Goal: Information Seeking & Learning: Compare options

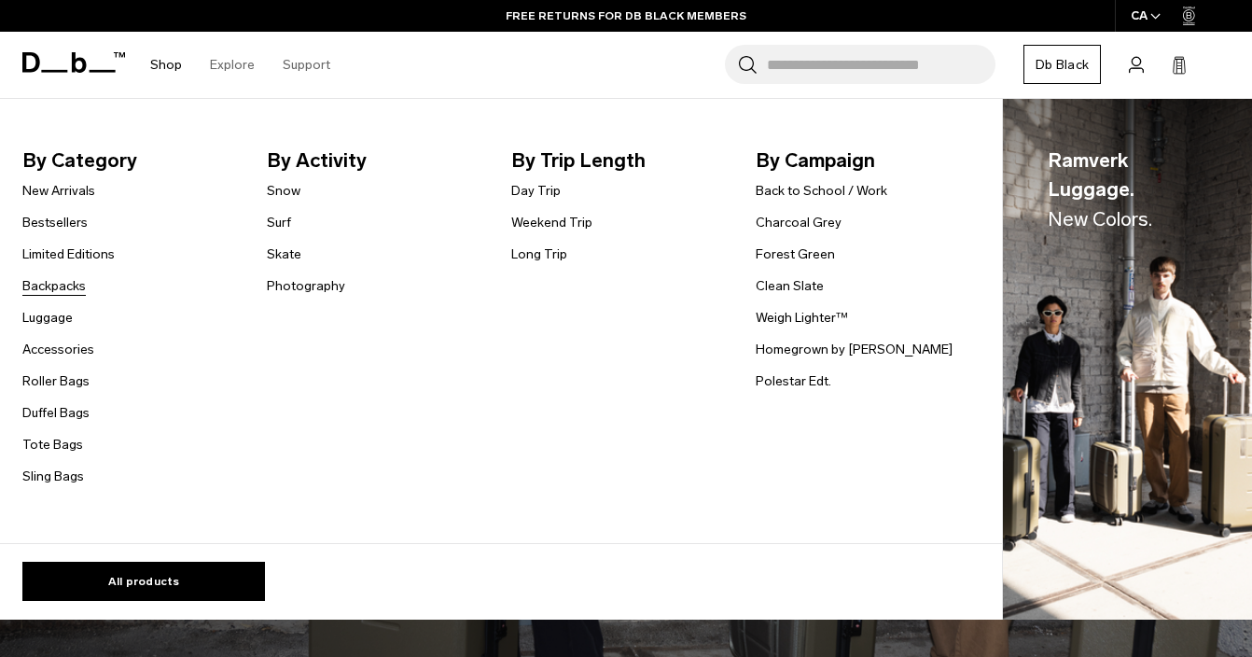
click at [73, 285] on link "Backpacks" at bounding box center [53, 286] width 63 height 20
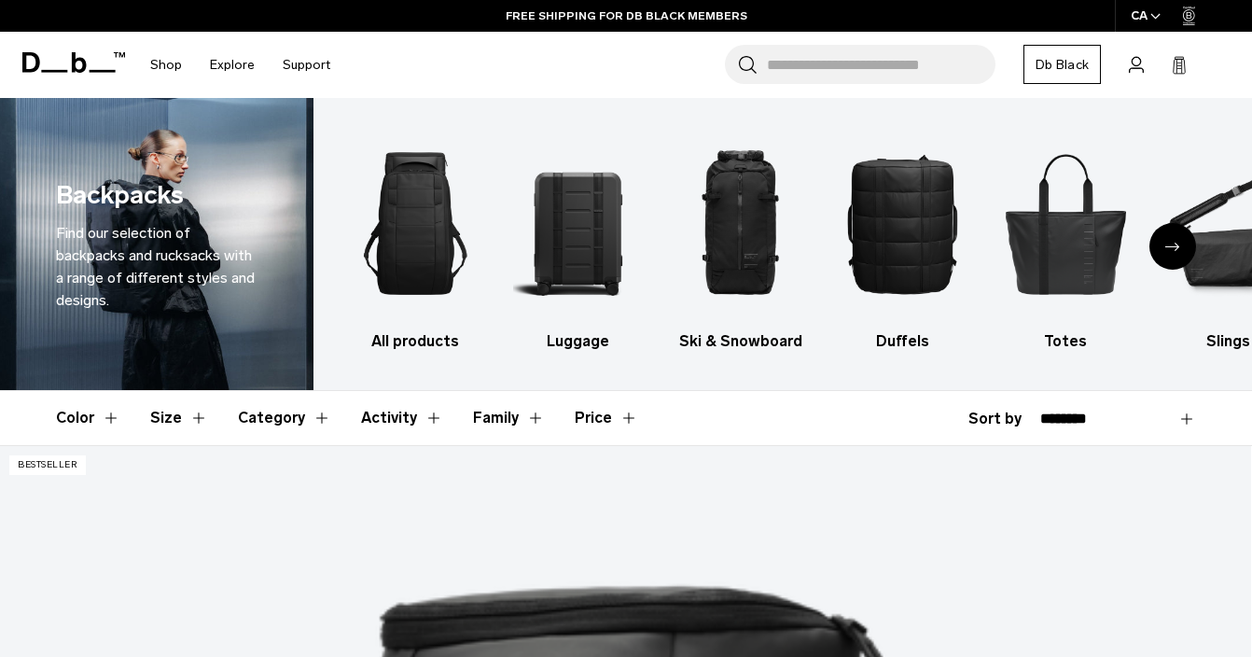
click at [1175, 243] on icon "Next slide" at bounding box center [1172, 247] width 15 height 8
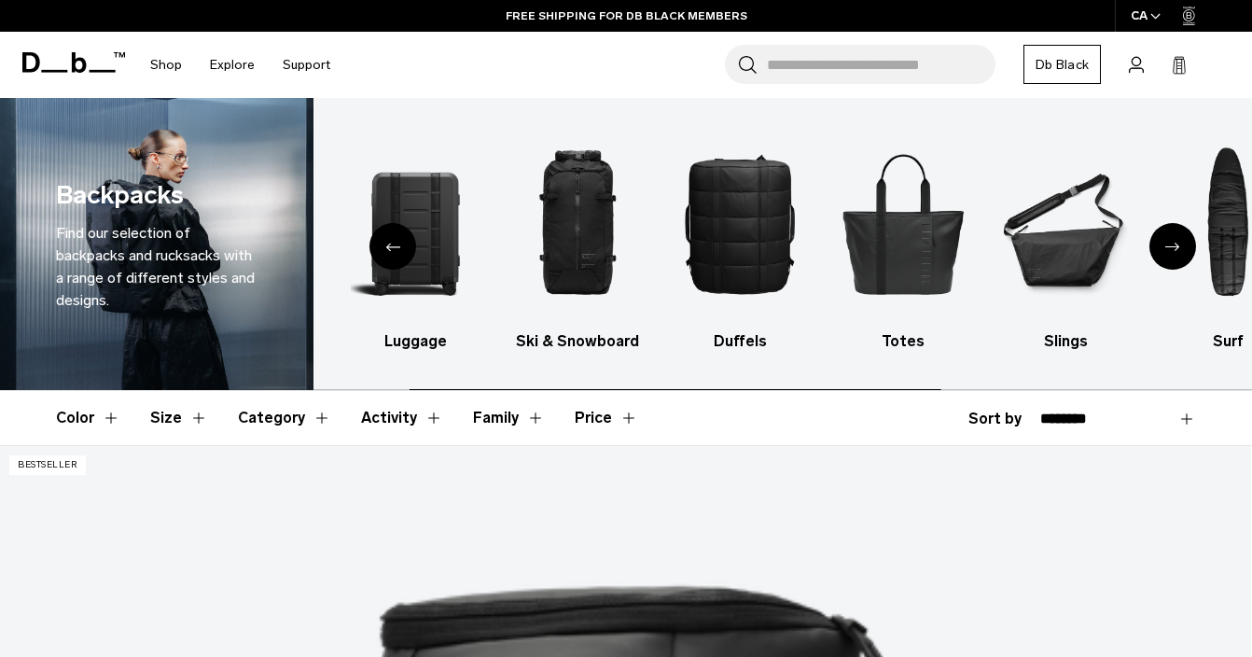
click at [1175, 243] on icon "Next slide" at bounding box center [1172, 247] width 15 height 8
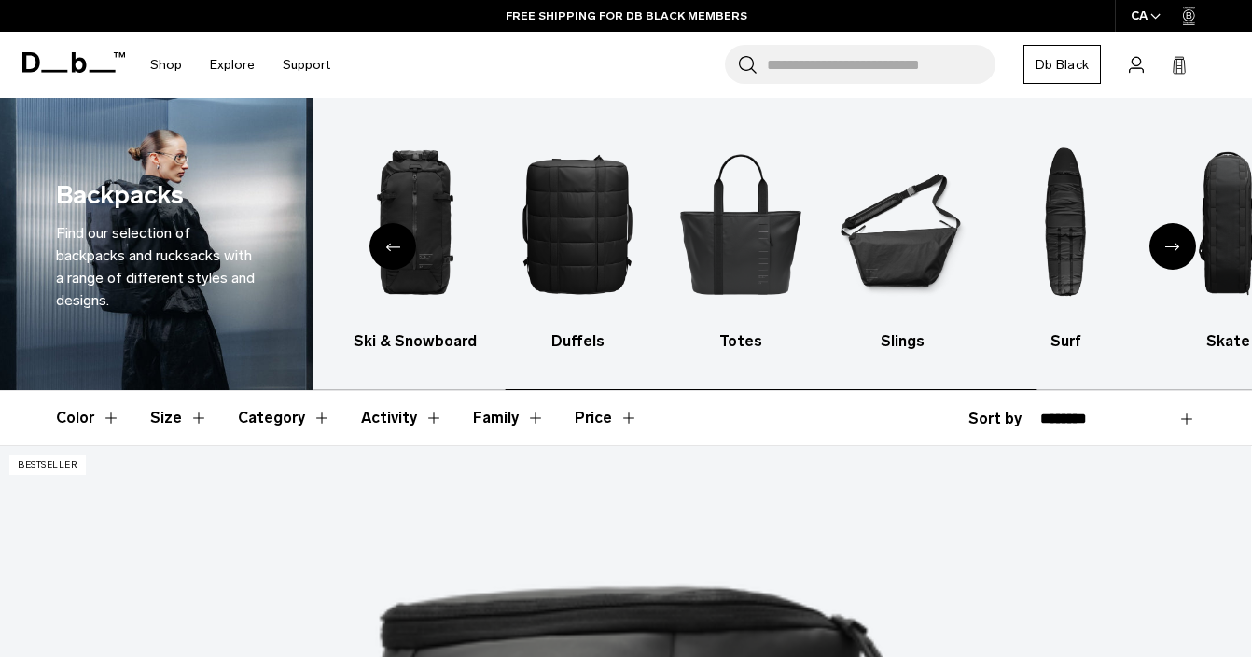
click at [1175, 243] on icon "Next slide" at bounding box center [1172, 247] width 15 height 8
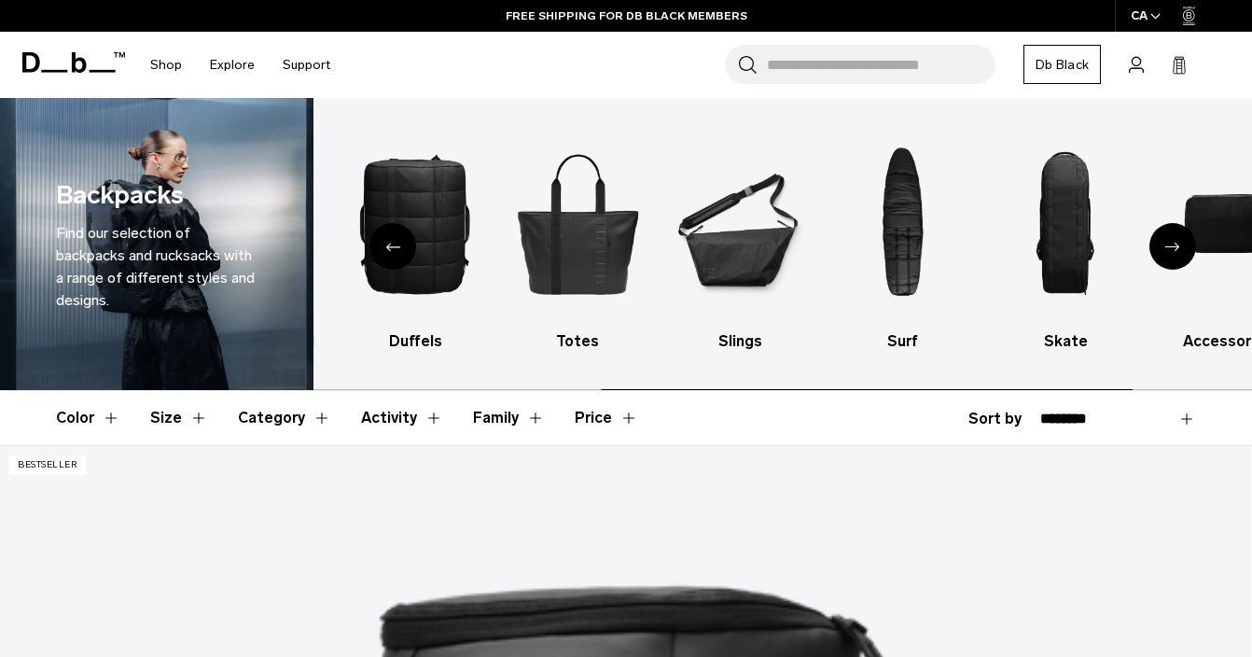
click at [1175, 243] on icon "Next slide" at bounding box center [1172, 247] width 15 height 8
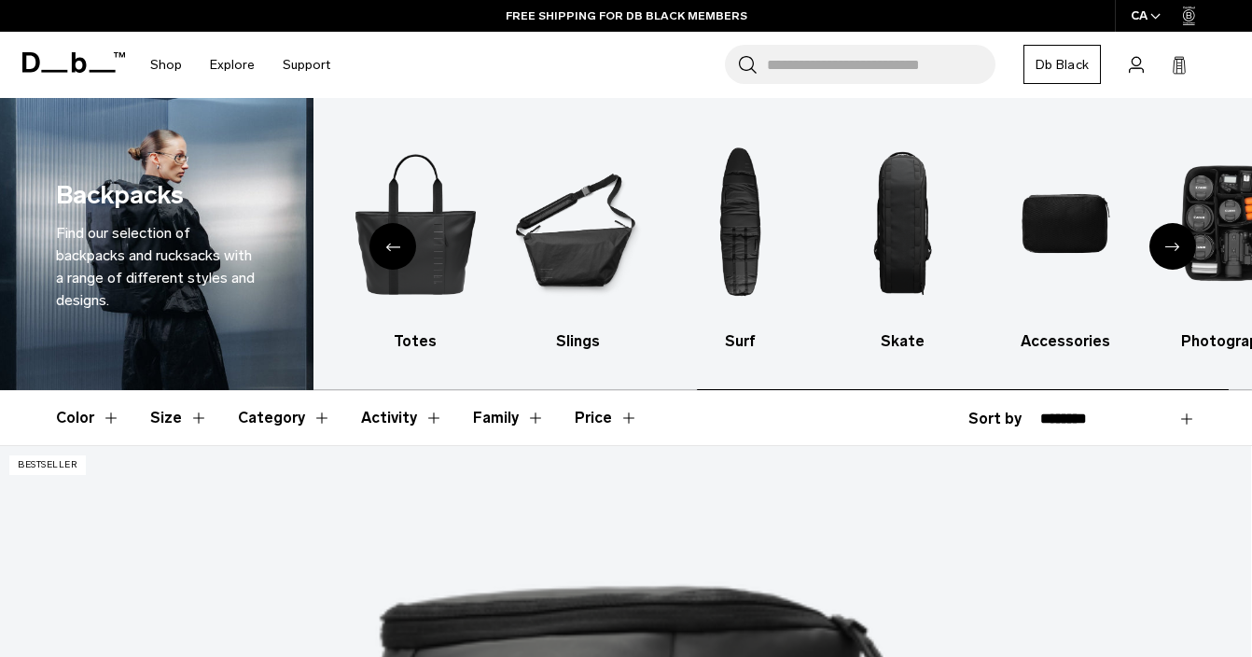
click at [1175, 243] on icon "Next slide" at bounding box center [1172, 247] width 15 height 8
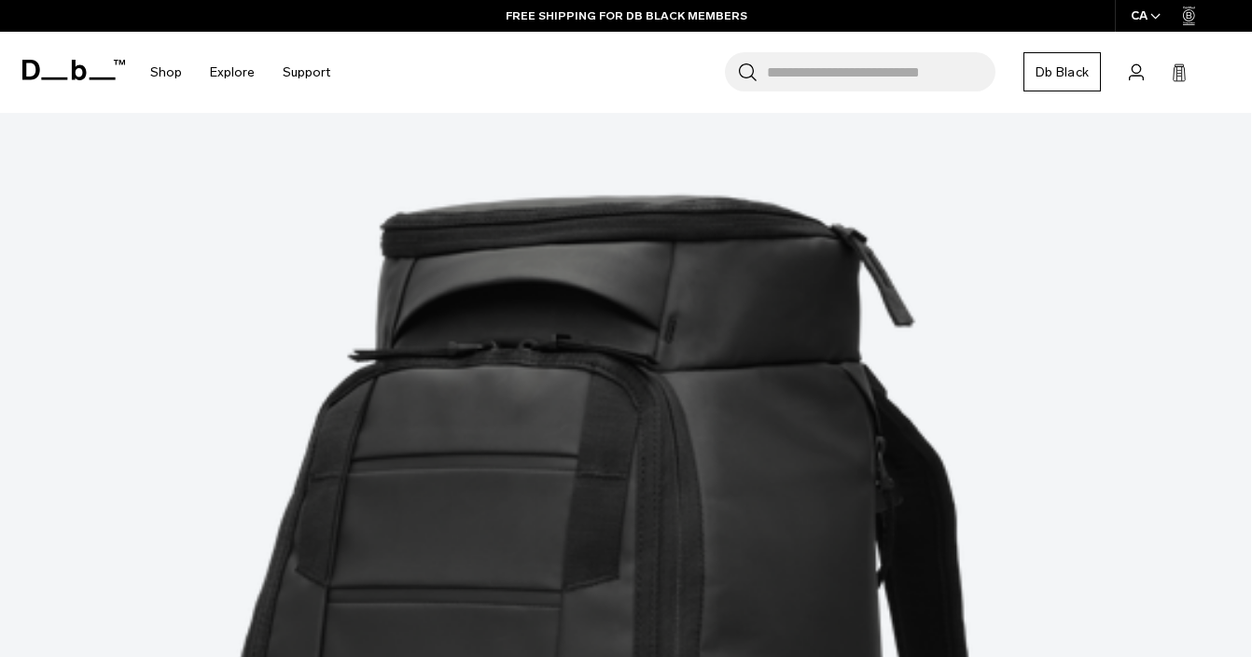
scroll to position [404, 0]
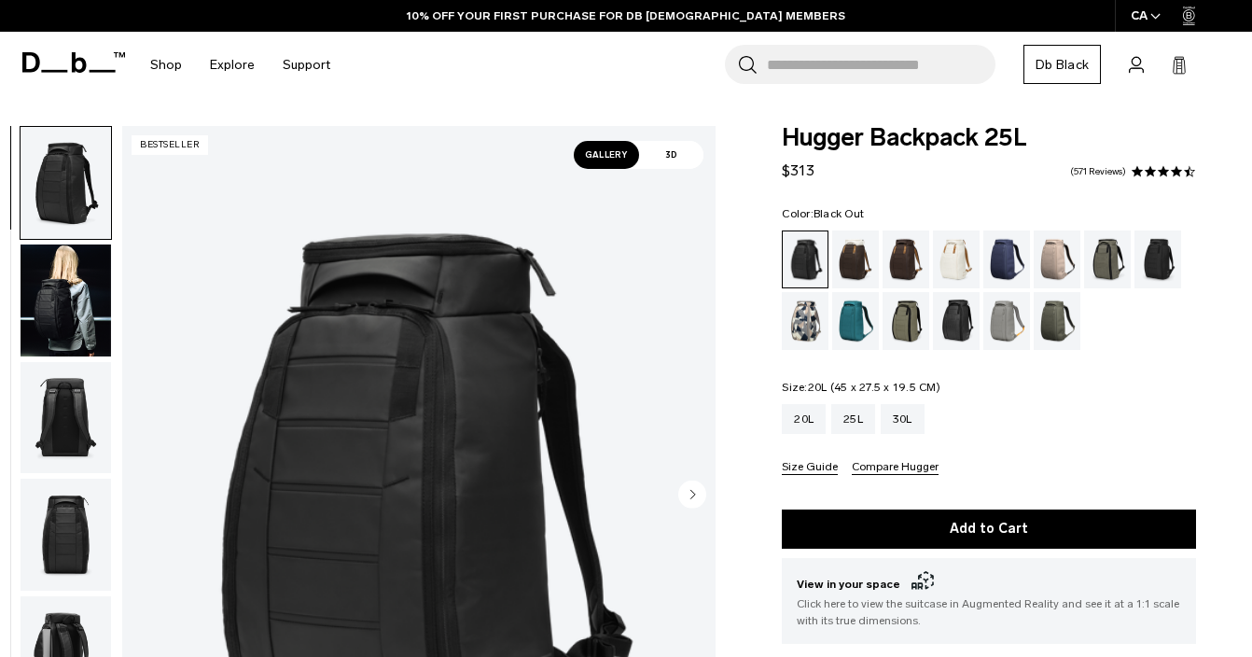
click at [799, 423] on div "20L" at bounding box center [804, 419] width 44 height 30
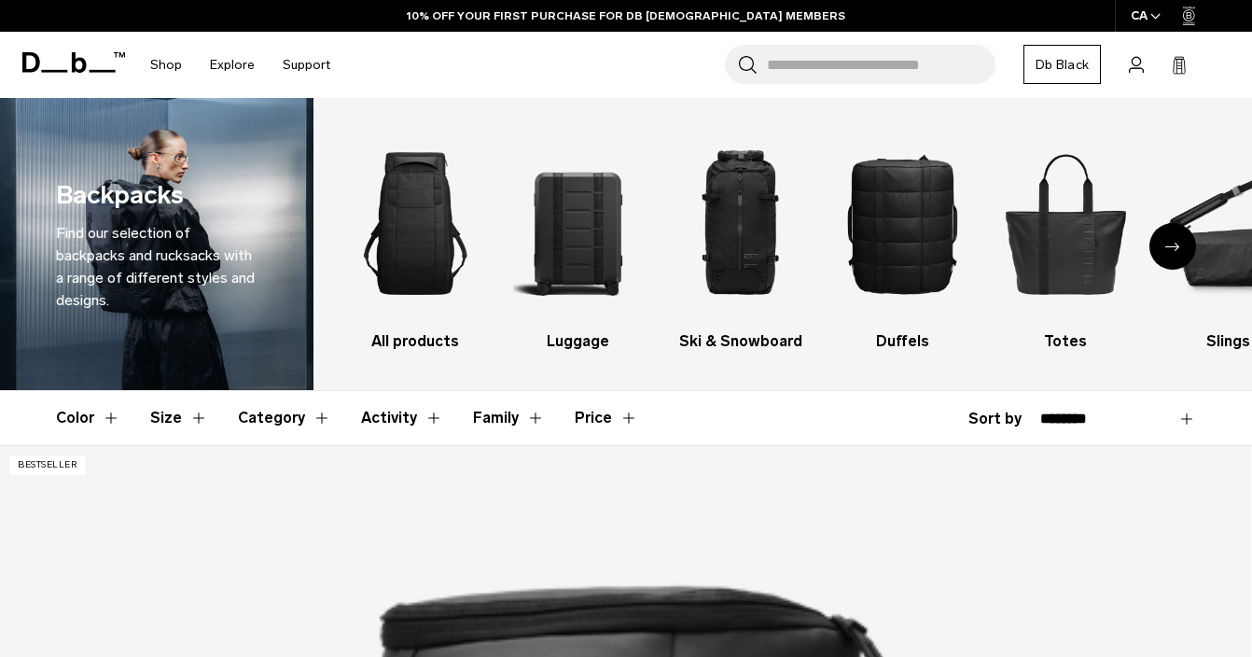
scroll to position [288, 0]
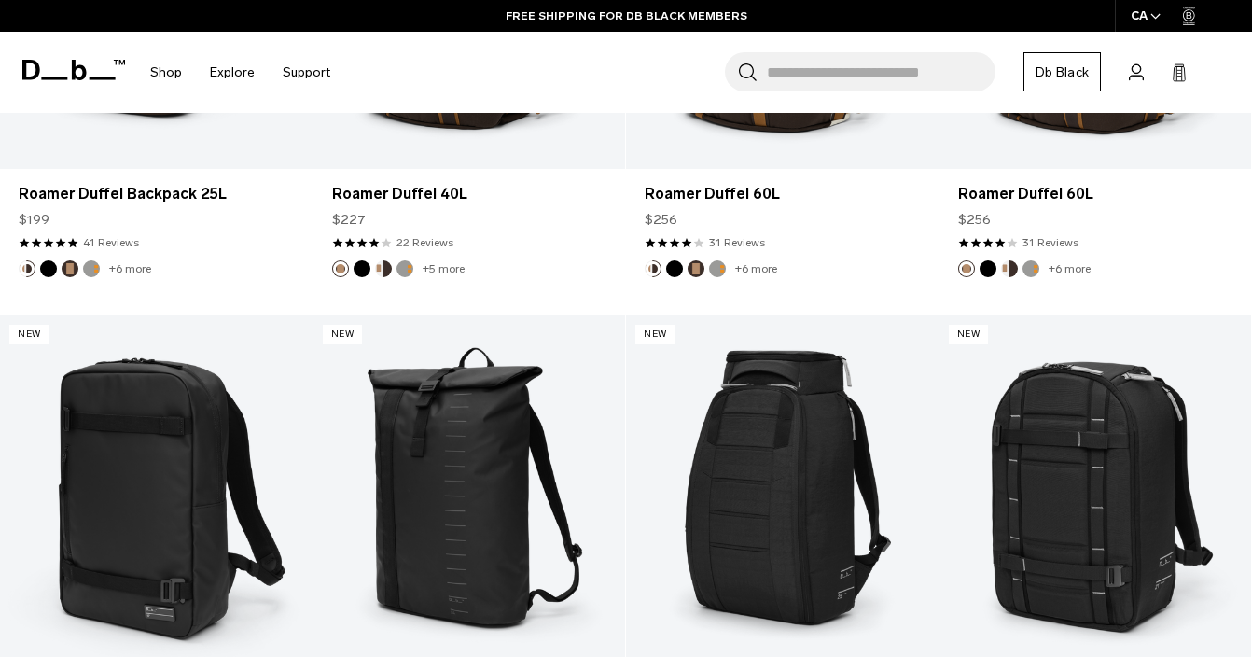
scroll to position [1611, 0]
